Goal: Information Seeking & Learning: Stay updated

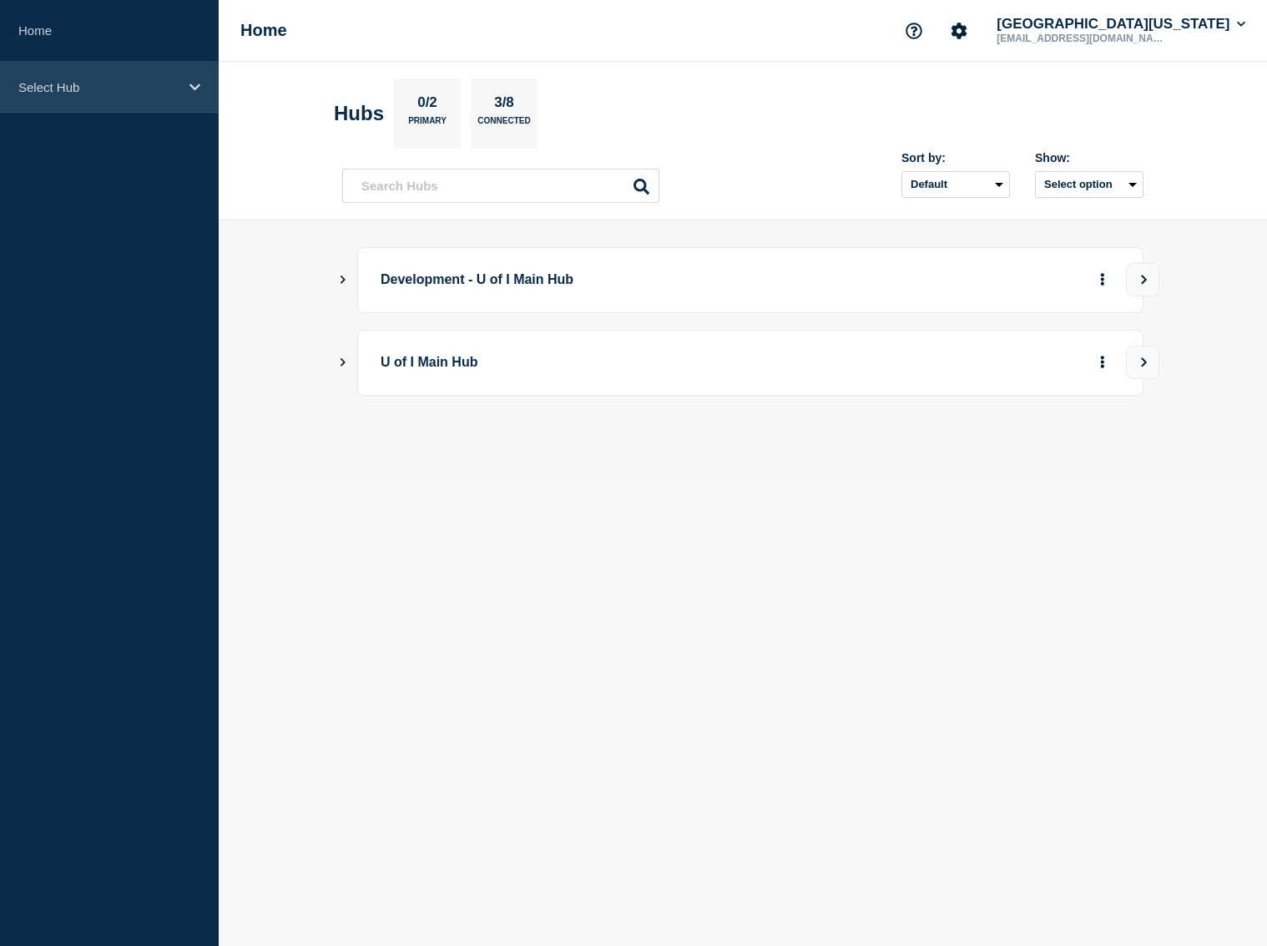
click at [191, 86] on icon at bounding box center [195, 86] width 11 height 7
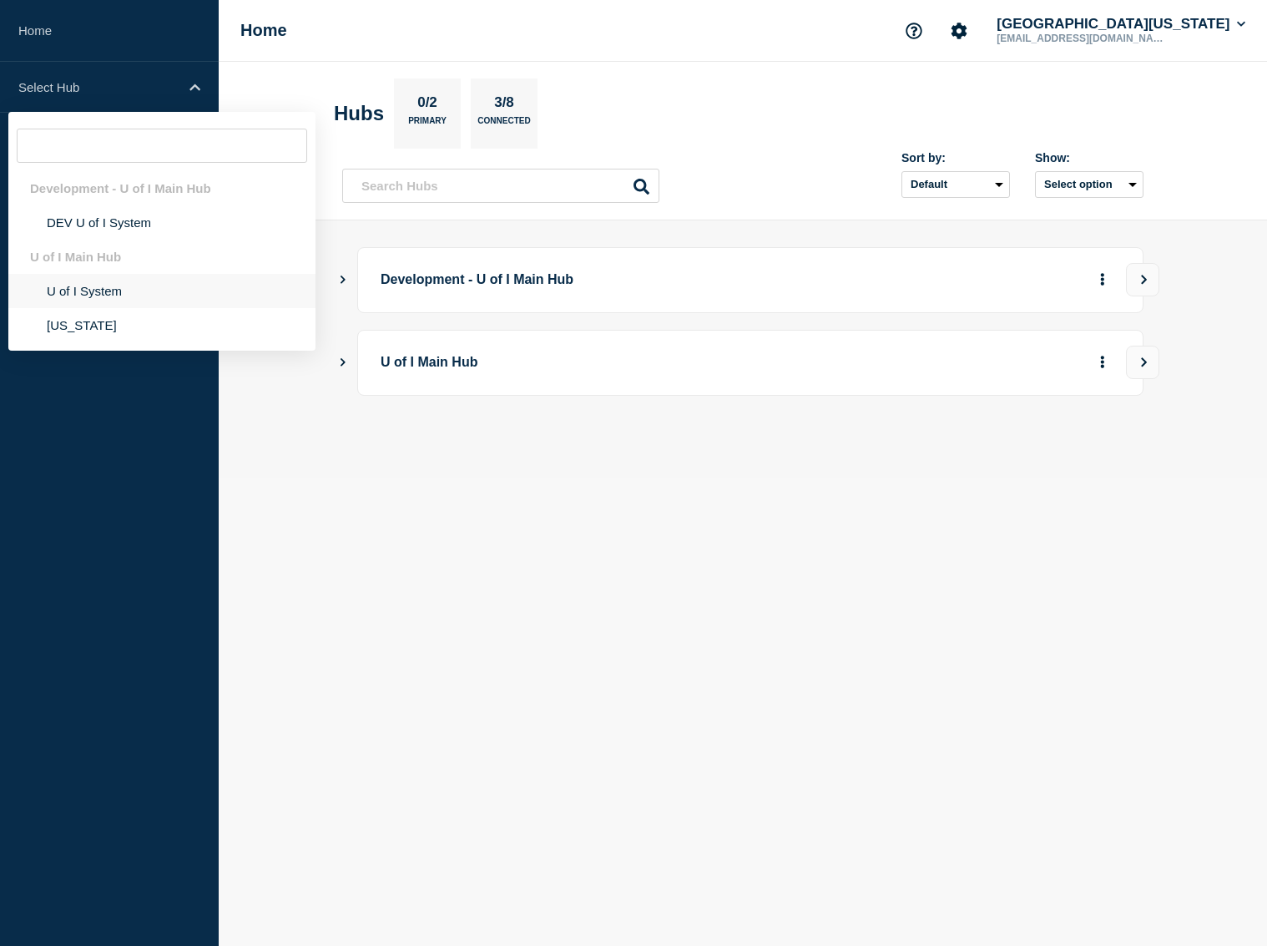
click at [108, 291] on li "U of I System" at bounding box center [161, 291] width 307 height 34
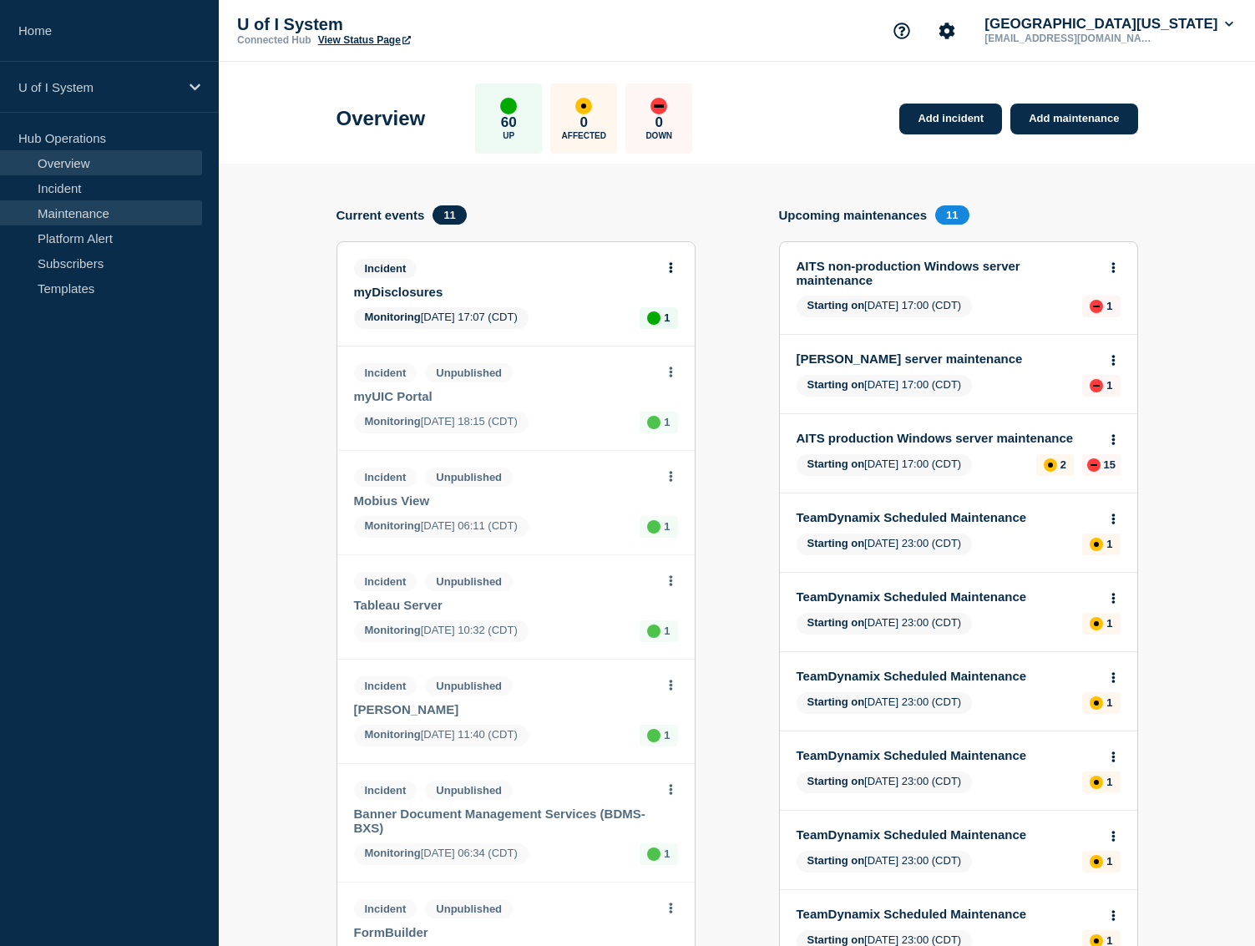
click at [104, 211] on link "Maintenance" at bounding box center [101, 212] width 202 height 25
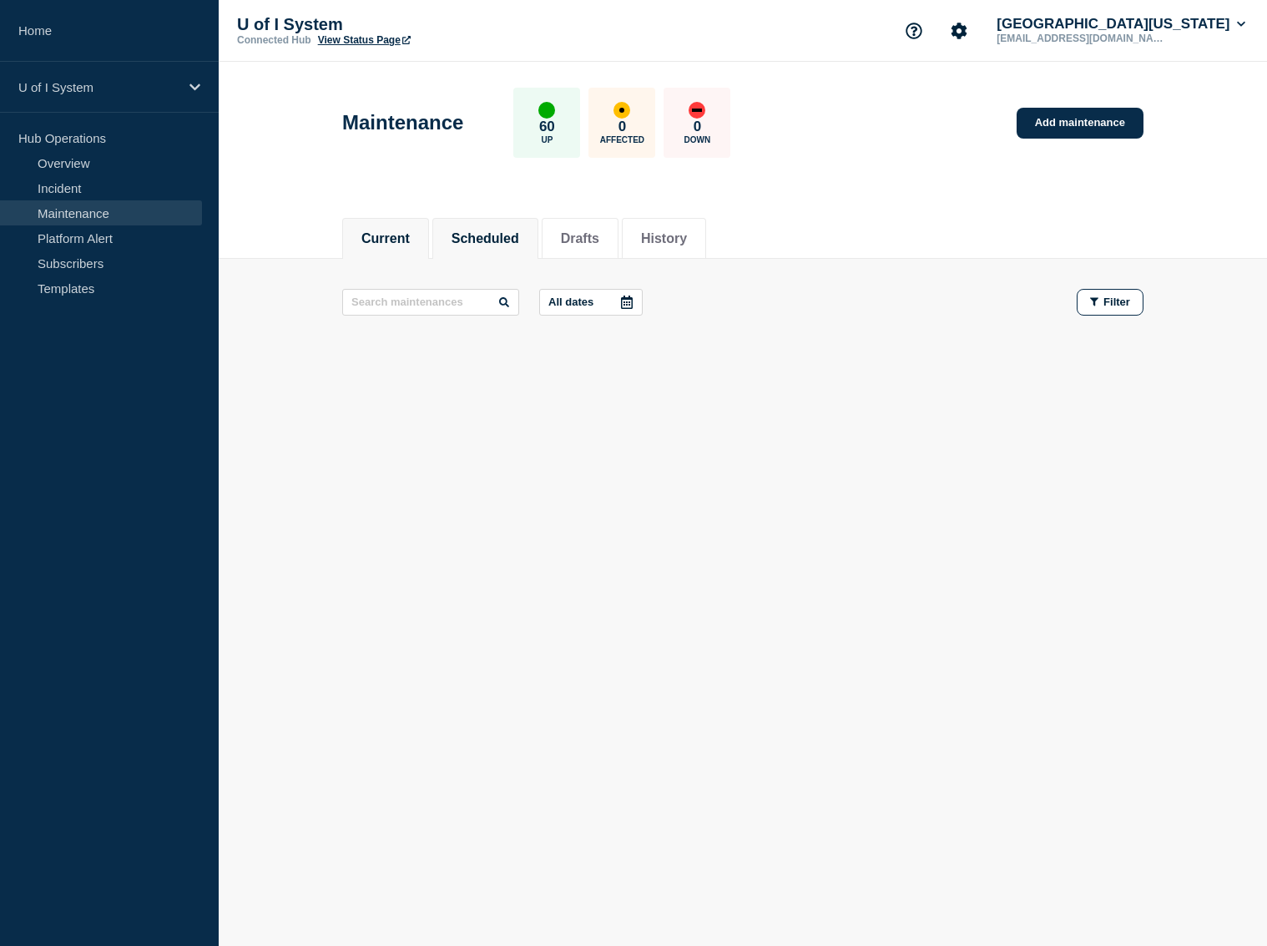
click at [494, 238] on button "Scheduled" at bounding box center [486, 238] width 68 height 15
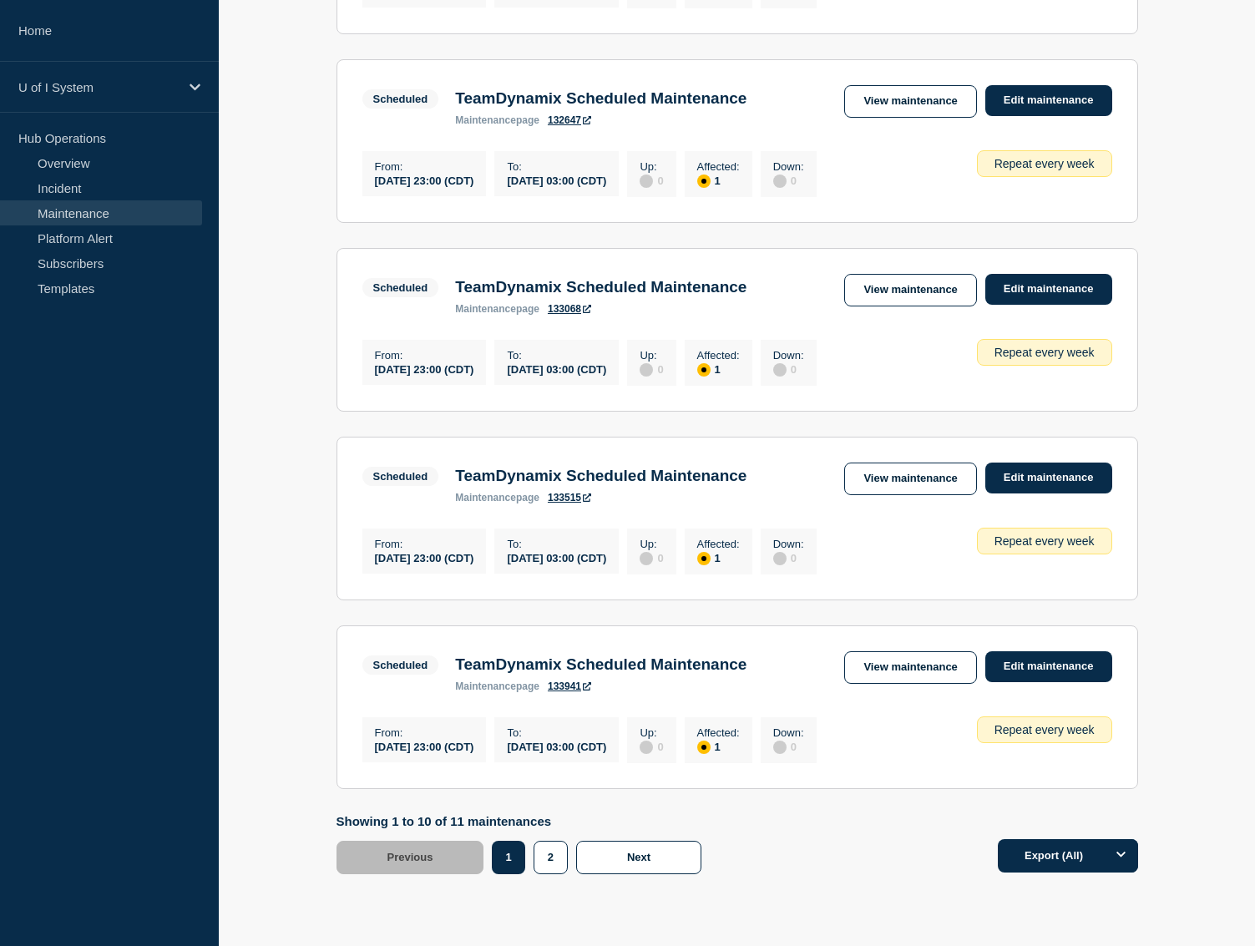
scroll to position [1600, 0]
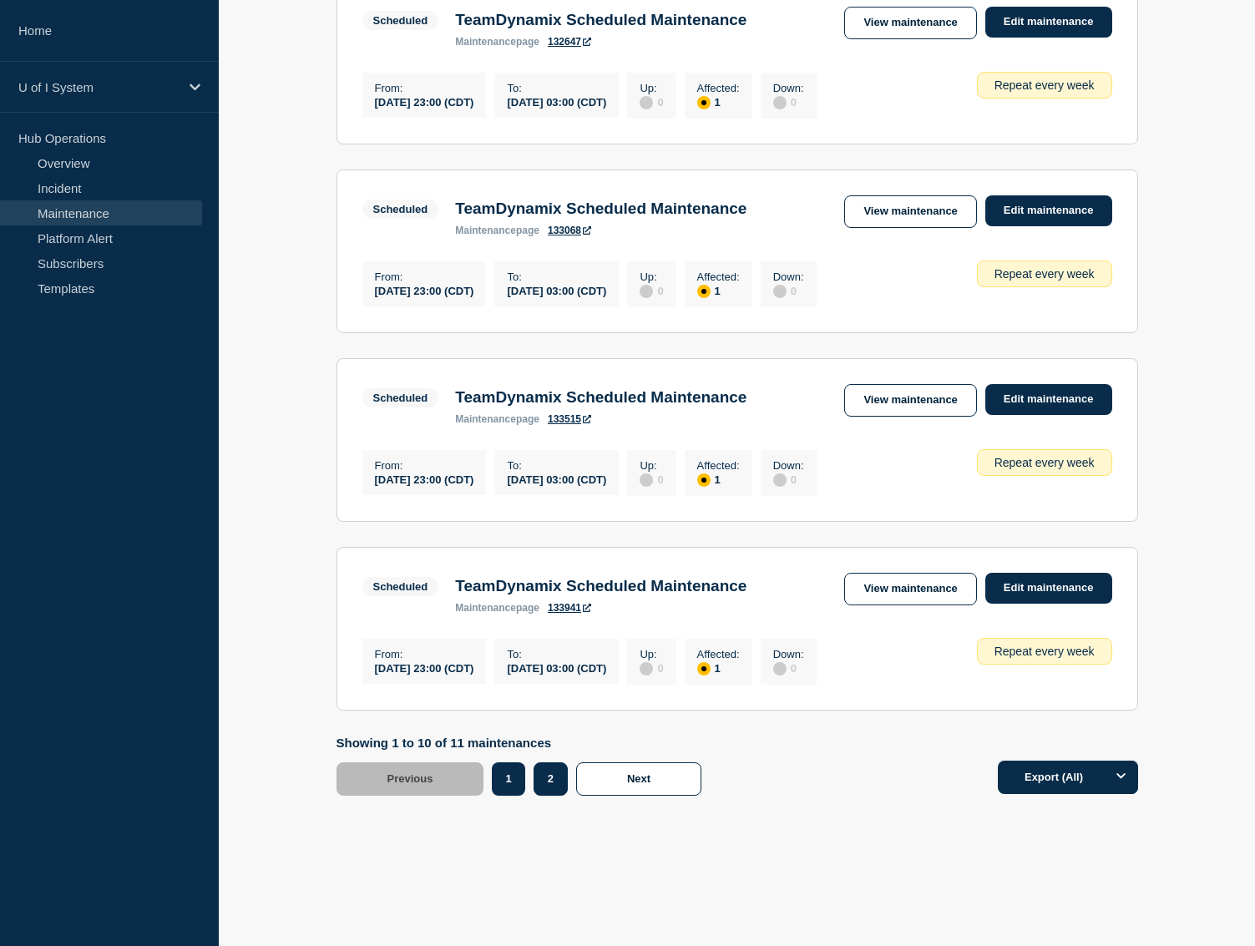
click at [540, 780] on button "2" at bounding box center [550, 778] width 34 height 33
